Goal: Task Accomplishment & Management: Manage account settings

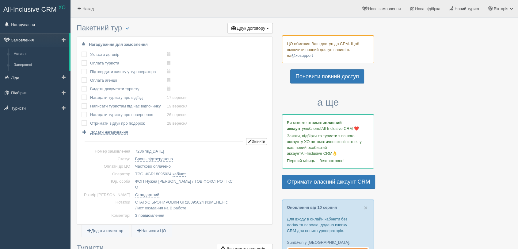
click at [37, 39] on link "Замовлення" at bounding box center [34, 39] width 69 height 13
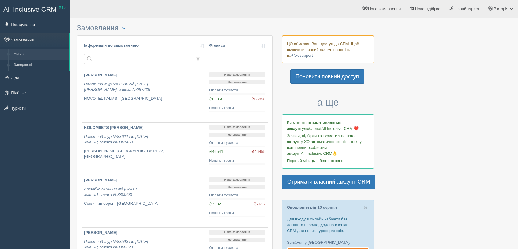
select select
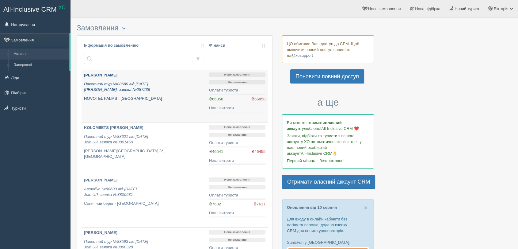
select select
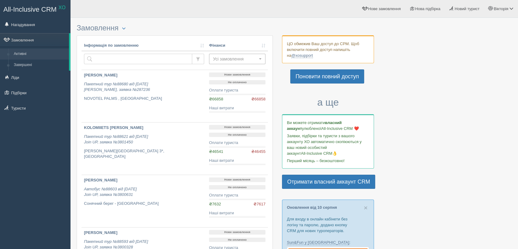
click at [234, 57] on span "Усі замовлення" at bounding box center [235, 59] width 44 height 6
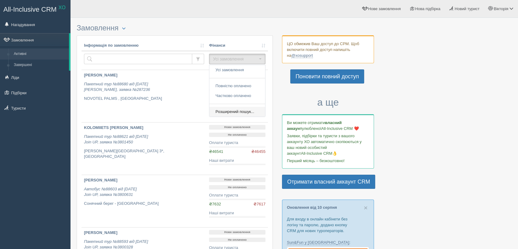
click at [239, 110] on span "Розширений пошук..." at bounding box center [235, 112] width 39 height 6
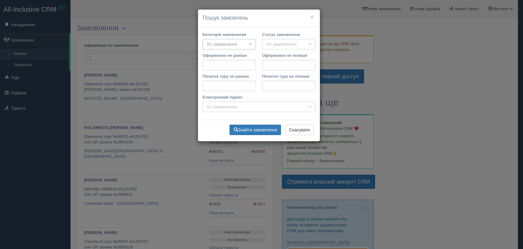
click at [223, 41] on span "Усі замовлення" at bounding box center [227, 44] width 41 height 6
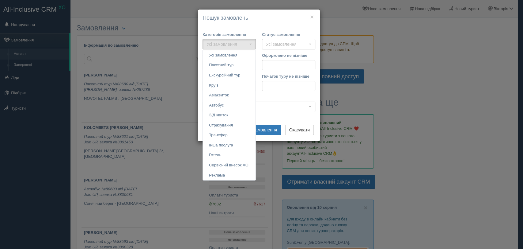
click at [273, 22] on div "× Пошук замовлень" at bounding box center [259, 18] width 122 height 17
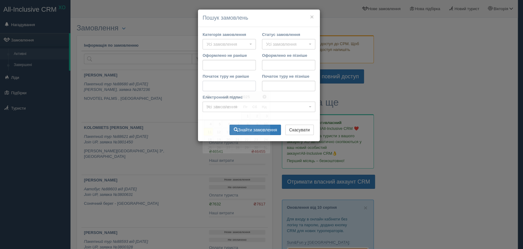
click at [242, 89] on input "Початок туру не раніше" at bounding box center [229, 86] width 53 height 10
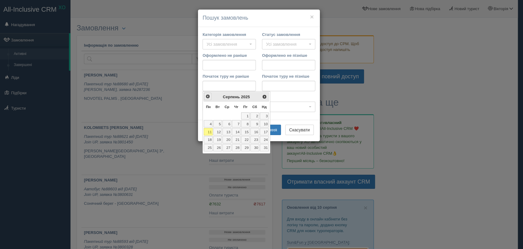
click at [208, 97] on span "<Попер" at bounding box center [207, 96] width 5 height 5
drag, startPoint x: 220, startPoint y: 113, endPoint x: 223, endPoint y: 109, distance: 6.1
click at [220, 113] on link "1" at bounding box center [217, 115] width 9 height 7
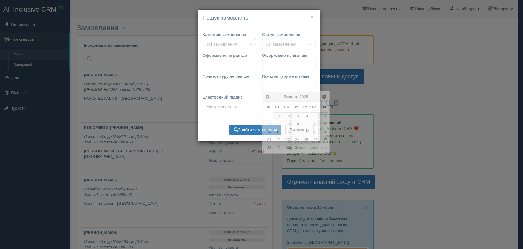
click at [265, 82] on input "Початок туру не пізніше" at bounding box center [288, 86] width 53 height 10
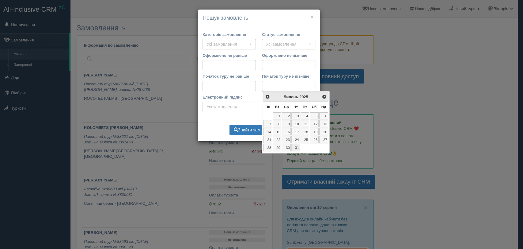
click at [298, 146] on link "31" at bounding box center [296, 147] width 9 height 7
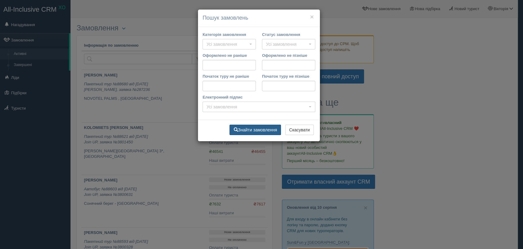
click at [261, 130] on button "Знайти замовлення" at bounding box center [256, 129] width 52 height 10
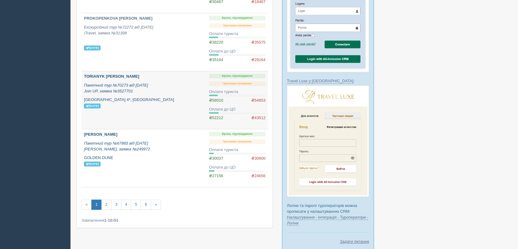
scroll to position [513, 0]
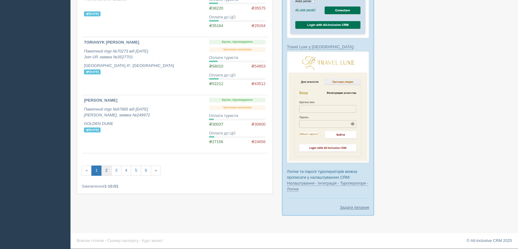
click at [109, 170] on link "2" at bounding box center [106, 170] width 10 height 10
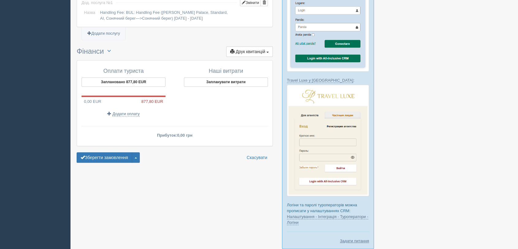
scroll to position [513, 0]
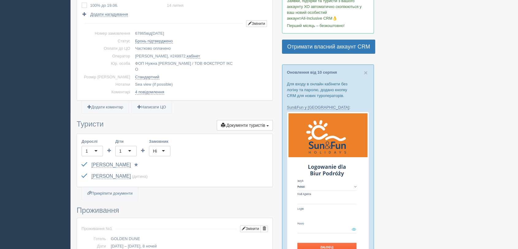
scroll to position [136, 0]
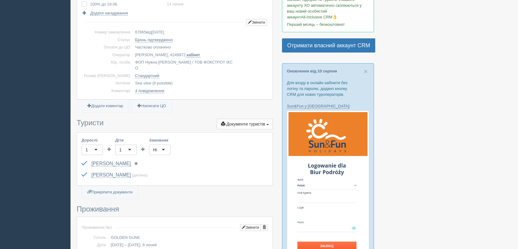
click at [187, 55] on link "кабінет" at bounding box center [193, 54] width 13 height 5
click at [187, 52] on link "кабінет" at bounding box center [193, 54] width 13 height 5
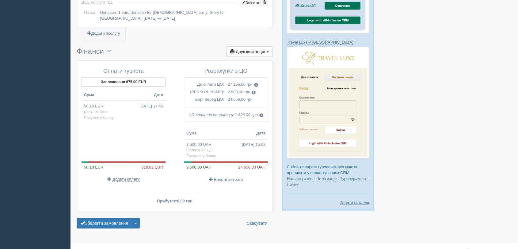
scroll to position [521, 0]
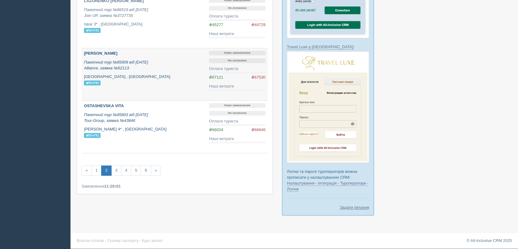
scroll to position [479, 0]
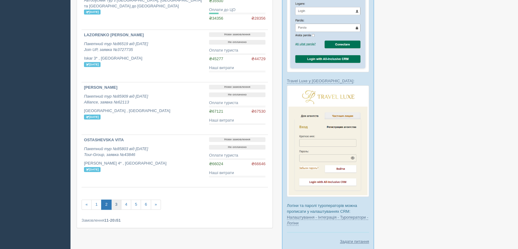
click at [115, 204] on link "3" at bounding box center [116, 204] width 10 height 10
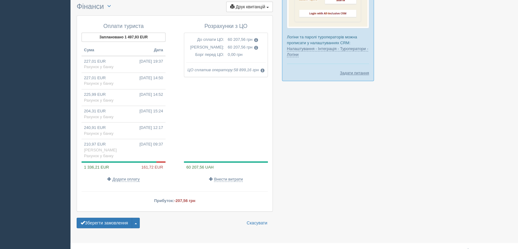
scroll to position [613, 0]
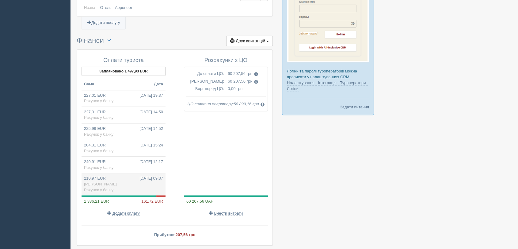
click at [117, 181] on td "210,97 EUR 19.04.2025 09:37 Баришнікова Рахунок у банку" at bounding box center [124, 184] width 84 height 22
type input "10000.00"
type input "47.40"
select select "1166"
type input "Баришнікова"
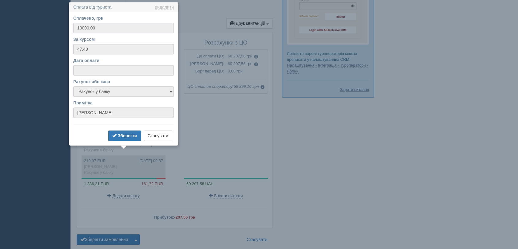
scroll to position [632, 0]
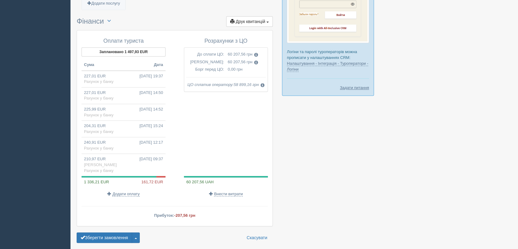
click at [128, 183] on div "Оплати туриста Заплановано 1 497,93 EUR Сума Дата 227,01 EUR 21.11.2024 19:37 Р…" at bounding box center [126, 117] width 96 height 165
click at [128, 191] on span "Додати оплату" at bounding box center [126, 193] width 27 height 5
select select
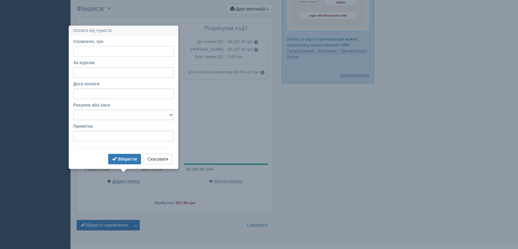
scroll to position [650, 0]
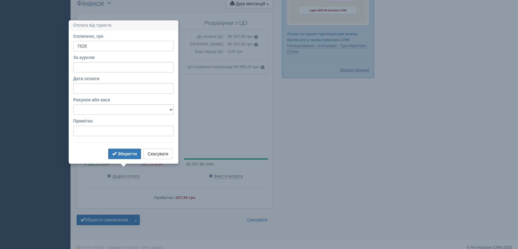
type input "7628"
click at [106, 67] on input "За курсом" at bounding box center [123, 67] width 101 height 10
type input "47.17"
click at [109, 87] on input "Дата оплати" at bounding box center [123, 88] width 101 height 10
select select "17"
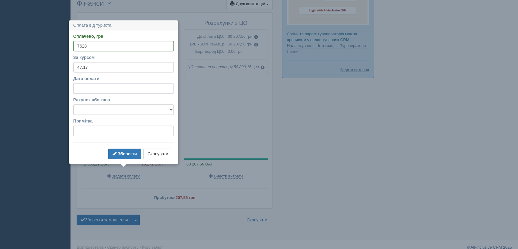
select select "28"
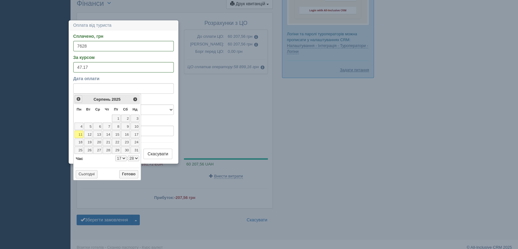
click at [77, 99] on span "<Попер" at bounding box center [78, 98] width 5 height 5
select select "17"
select select "28"
click at [77, 99] on span "<Попер" at bounding box center [78, 98] width 5 height 5
select select "17"
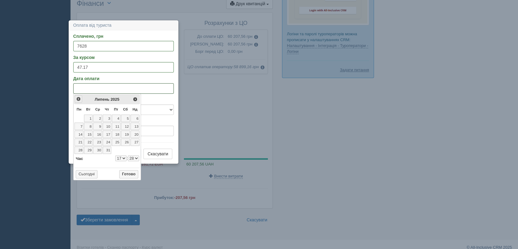
select select "28"
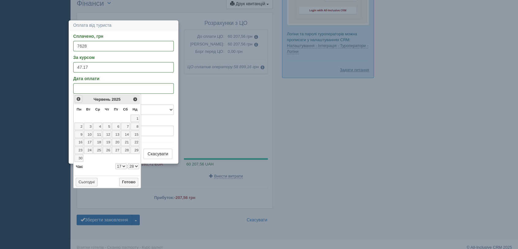
click at [77, 99] on span "<Попер" at bounding box center [78, 98] width 5 height 5
select select "17"
select select "28"
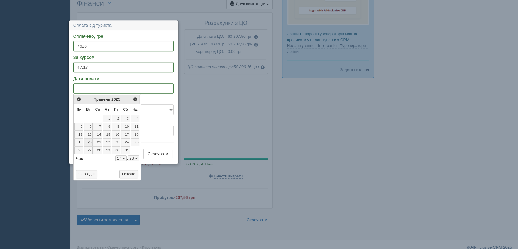
click at [91, 142] on link "20" at bounding box center [88, 141] width 9 height 7
select select "17"
select select "28"
click at [130, 174] on button "Готово" at bounding box center [128, 174] width 19 height 9
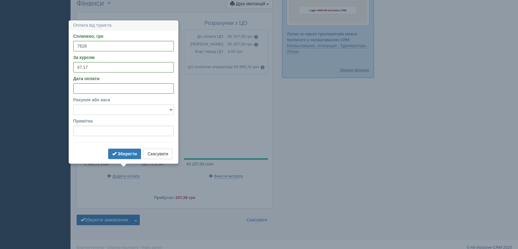
click at [113, 106] on select "Готівка Картка Рахунок у банку" at bounding box center [123, 109] width 101 height 10
select select "1166"
click at [73, 104] on select "Готівка Картка Рахунок у банку" at bounding box center [123, 109] width 101 height 10
click at [113, 151] on span "submit" at bounding box center [114, 153] width 4 height 4
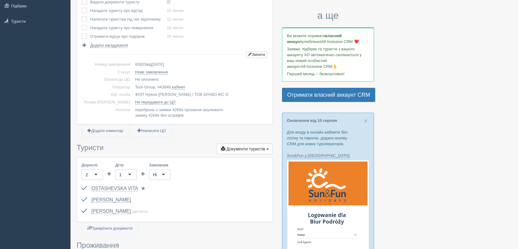
scroll to position [104, 0]
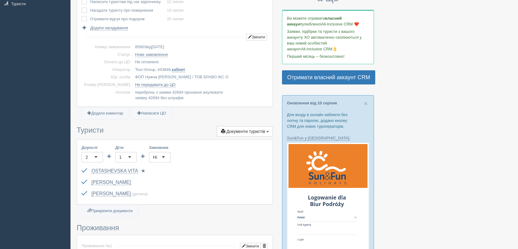
click at [172, 70] on link "кабінет" at bounding box center [178, 69] width 13 height 5
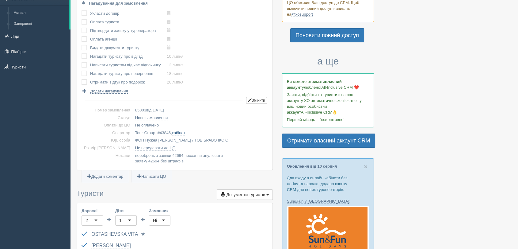
scroll to position [0, 0]
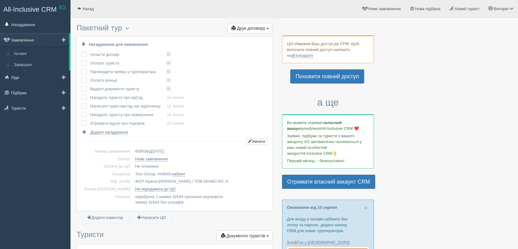
click at [49, 42] on link "Замовлення" at bounding box center [34, 39] width 69 height 13
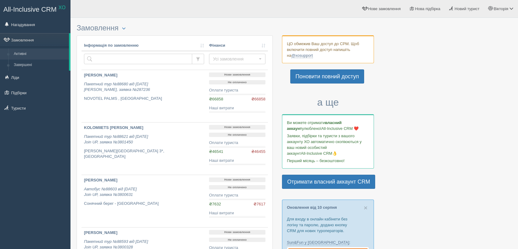
select select
click at [240, 60] on span "Усі замовлення" at bounding box center [235, 59] width 44 height 6
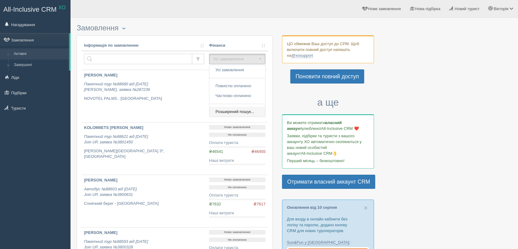
click at [235, 110] on span "Розширений пошук..." at bounding box center [235, 112] width 39 height 6
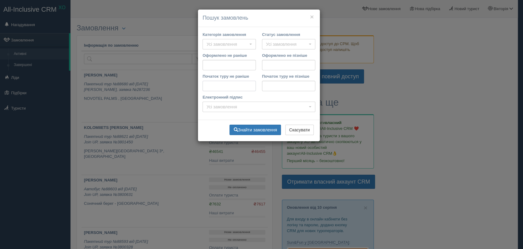
click at [216, 85] on input "Початок туру не раніше" at bounding box center [229, 86] width 53 height 10
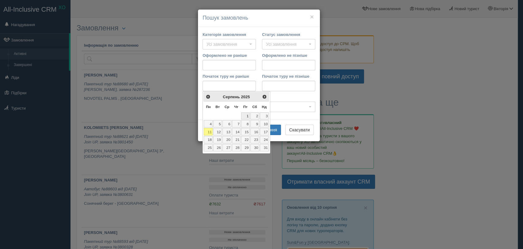
click at [248, 114] on link "1" at bounding box center [245, 115] width 9 height 7
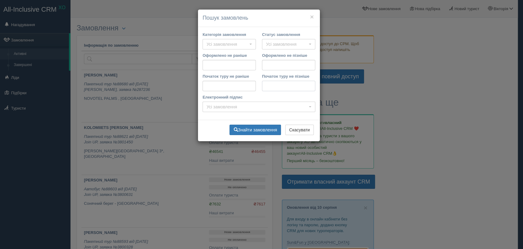
click at [268, 84] on input "Початок туру не пізніше" at bounding box center [288, 86] width 53 height 10
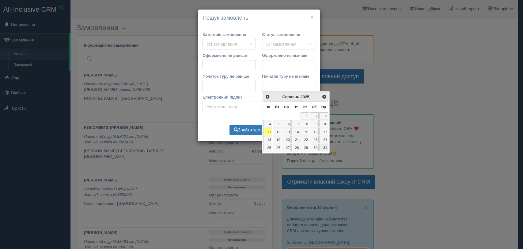
click at [324, 146] on link "31" at bounding box center [323, 147] width 9 height 7
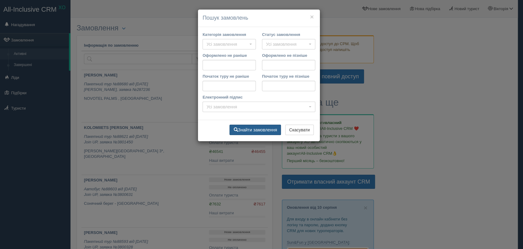
click at [270, 129] on button "Знайти замовлення" at bounding box center [256, 129] width 52 height 10
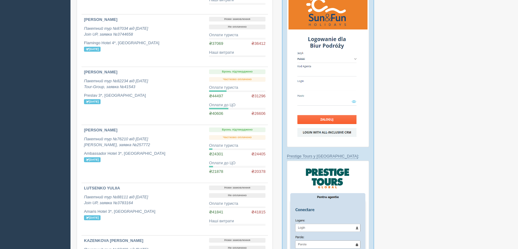
scroll to position [172, 0]
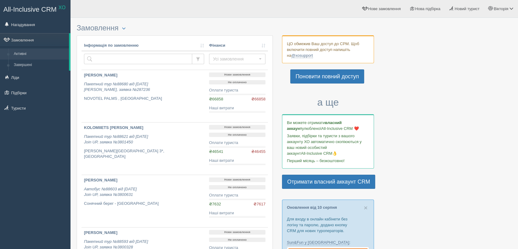
click at [227, 52] on td "Усі замовлення Усі замовлення Повністю оплачено Частково оплачено Розширений по…" at bounding box center [237, 60] width 61 height 19
click at [228, 59] on span "Усі замовлення" at bounding box center [235, 59] width 44 height 6
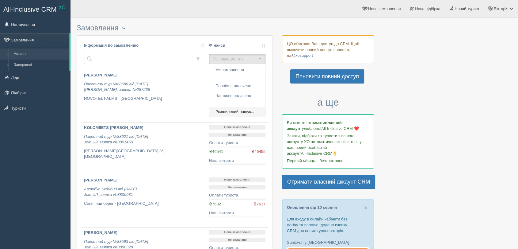
click at [239, 111] on span "Розширений пошук..." at bounding box center [235, 112] width 39 height 6
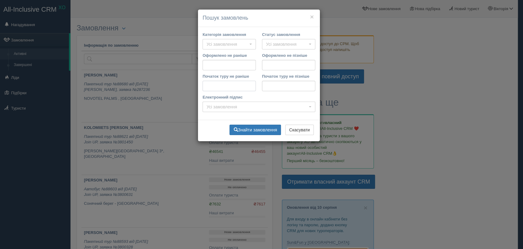
click at [207, 85] on input "Початок туру не раніше" at bounding box center [229, 86] width 53 height 10
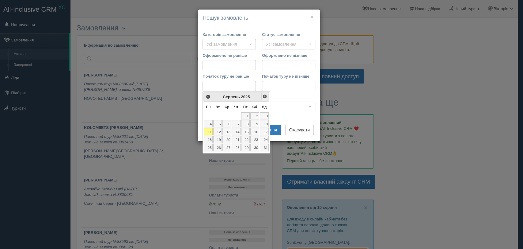
click at [265, 94] on span "Наст>" at bounding box center [264, 96] width 5 height 5
click at [211, 115] on link "1" at bounding box center [208, 115] width 9 height 7
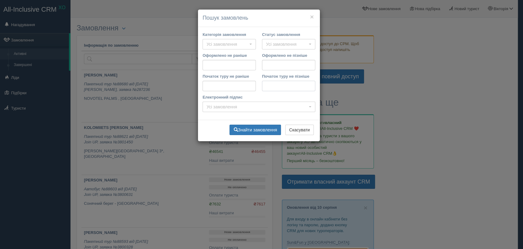
click at [275, 83] on input "Початок туру не пізніше" at bounding box center [288, 86] width 53 height 10
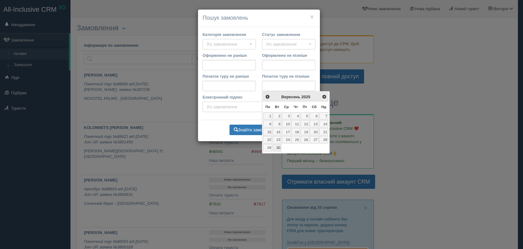
click at [280, 147] on link "30" at bounding box center [277, 147] width 9 height 7
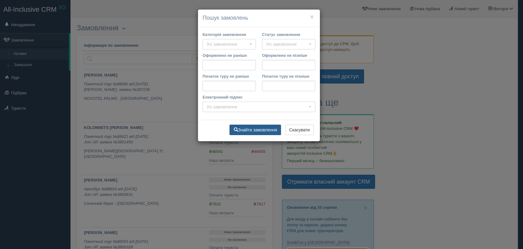
click at [266, 130] on button "Знайти замовлення" at bounding box center [256, 129] width 52 height 10
